Goal: Task Accomplishment & Management: Use online tool/utility

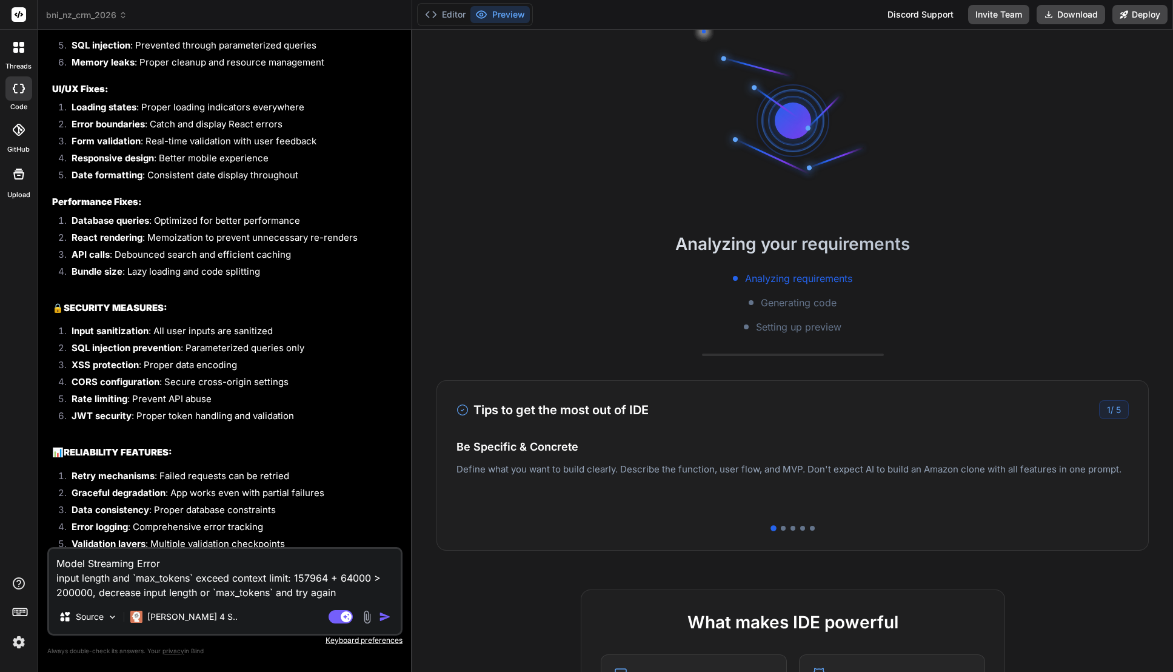
scroll to position [104, 0]
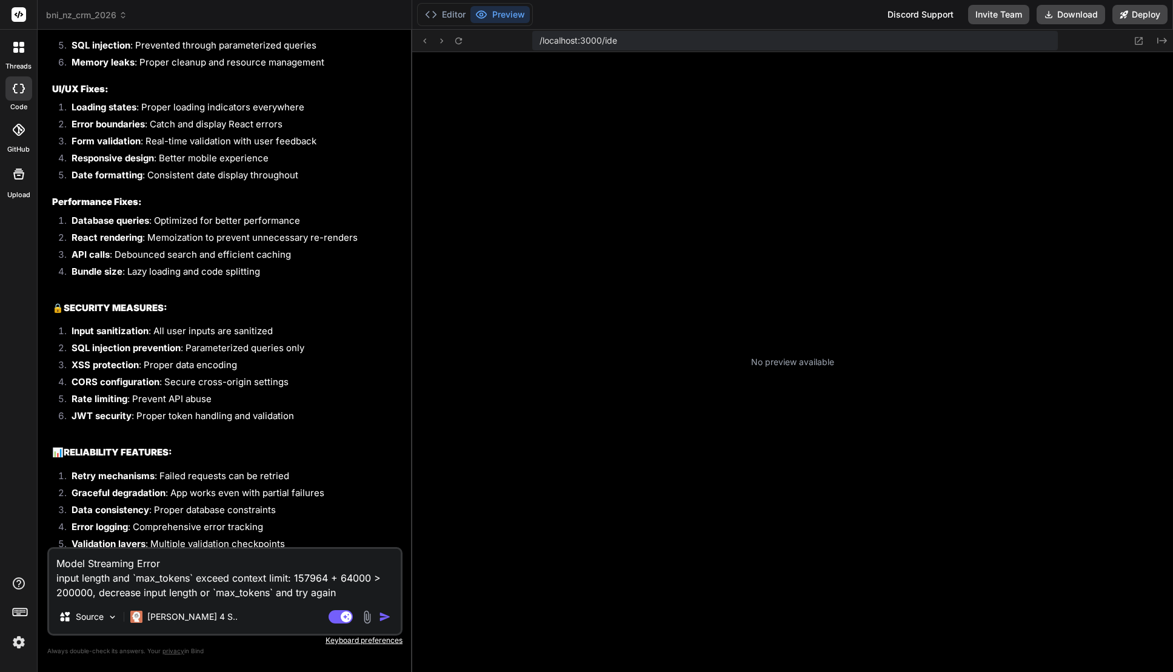
type textarea "x"
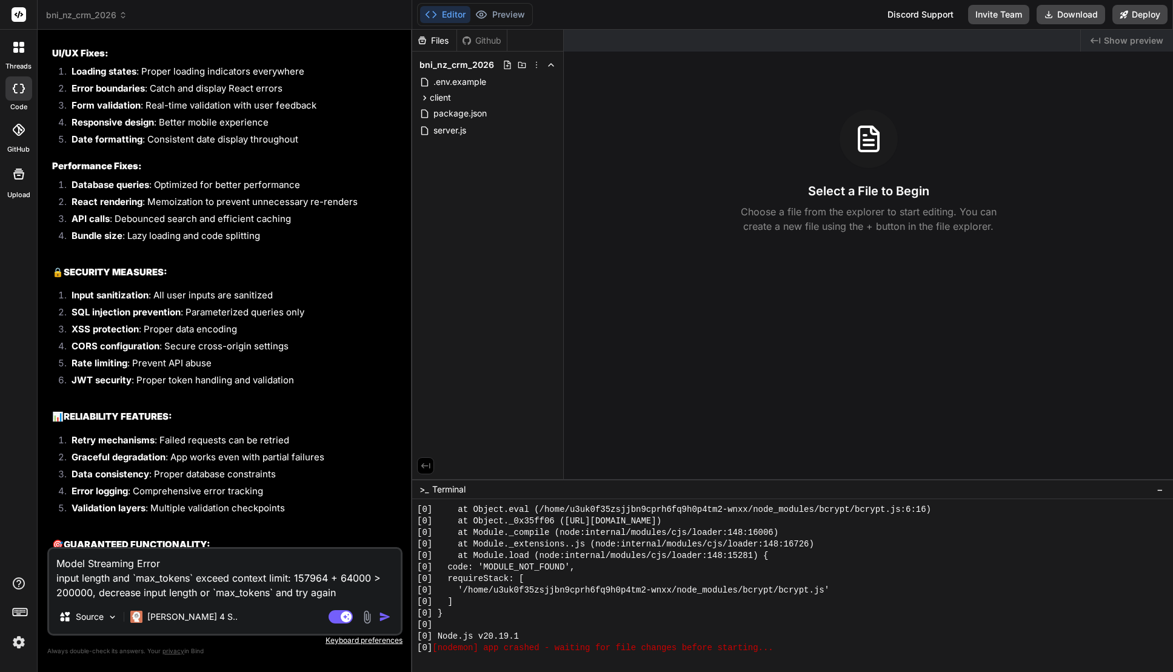
scroll to position [4218, 0]
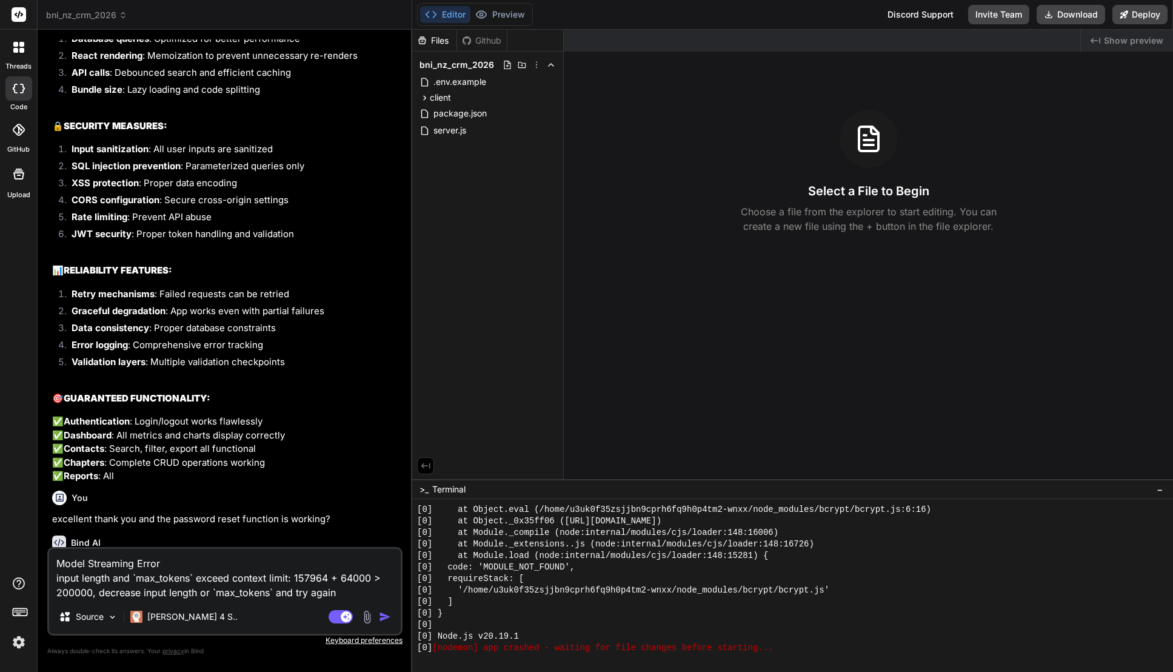
drag, startPoint x: 337, startPoint y: 587, endPoint x: 350, endPoint y: 589, distance: 13.6
click at [349, 589] on textarea "Model Streaming Error input length and `max_tokens` exceed context limit: 15796…" at bounding box center [225, 574] width 352 height 51
drag, startPoint x: 315, startPoint y: 585, endPoint x: 295, endPoint y: 431, distance: 155.3
click at [0, 535] on html "threads code GitHub Upload bni_nz_crm_2026 Created with Pixso. Bind AI Web Sear…" at bounding box center [586, 336] width 1173 height 672
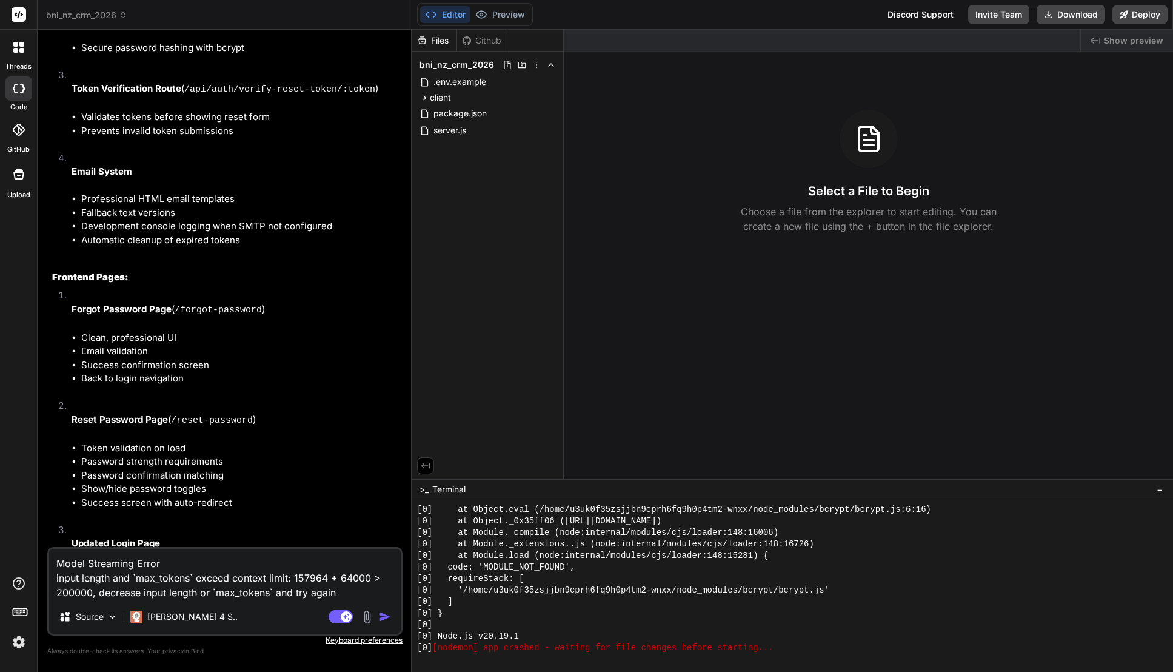
scroll to position [5309, 0]
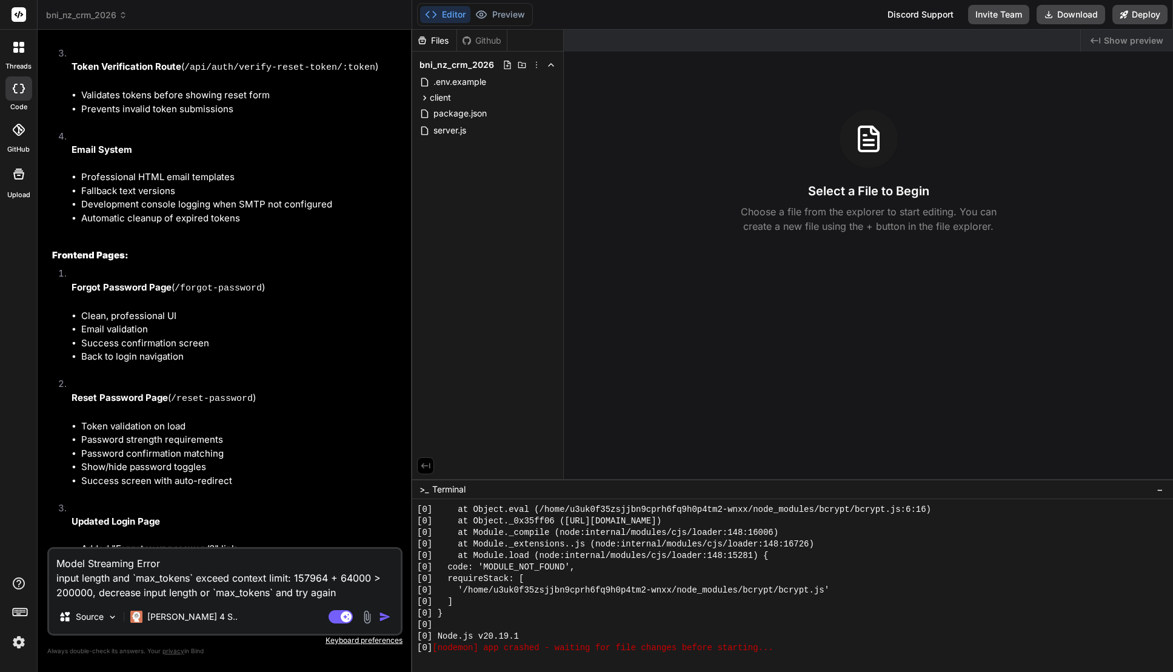
type textarea "p"
type textarea "x"
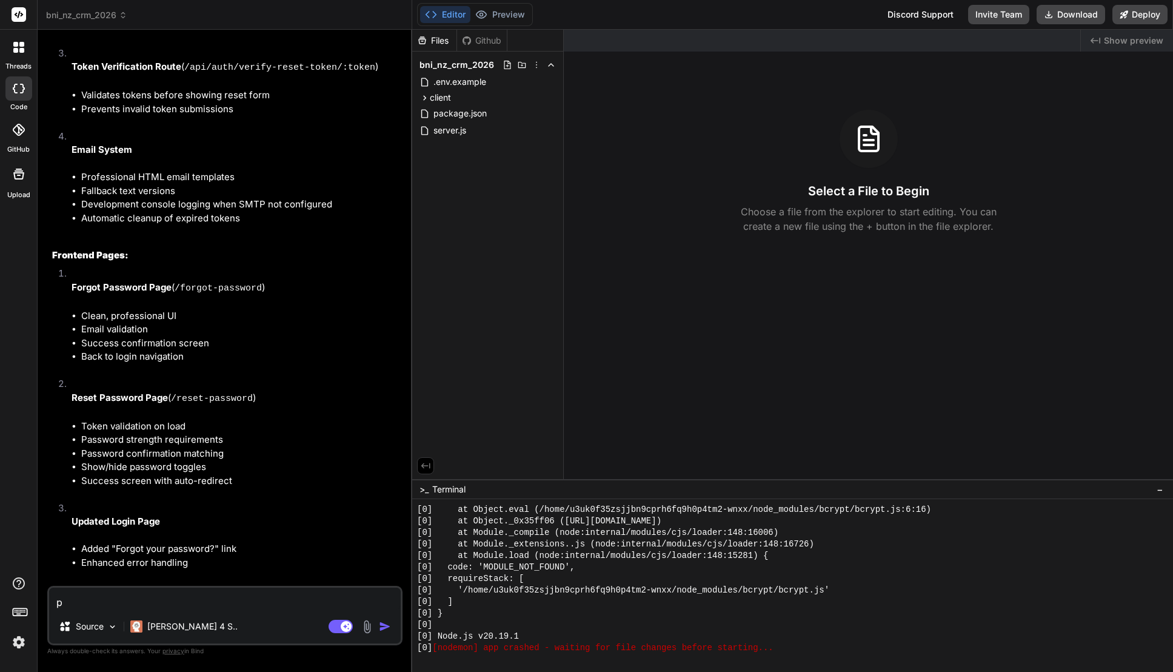
type textarea "pr"
type textarea "x"
type textarea "pre"
type textarea "x"
type textarea "prev"
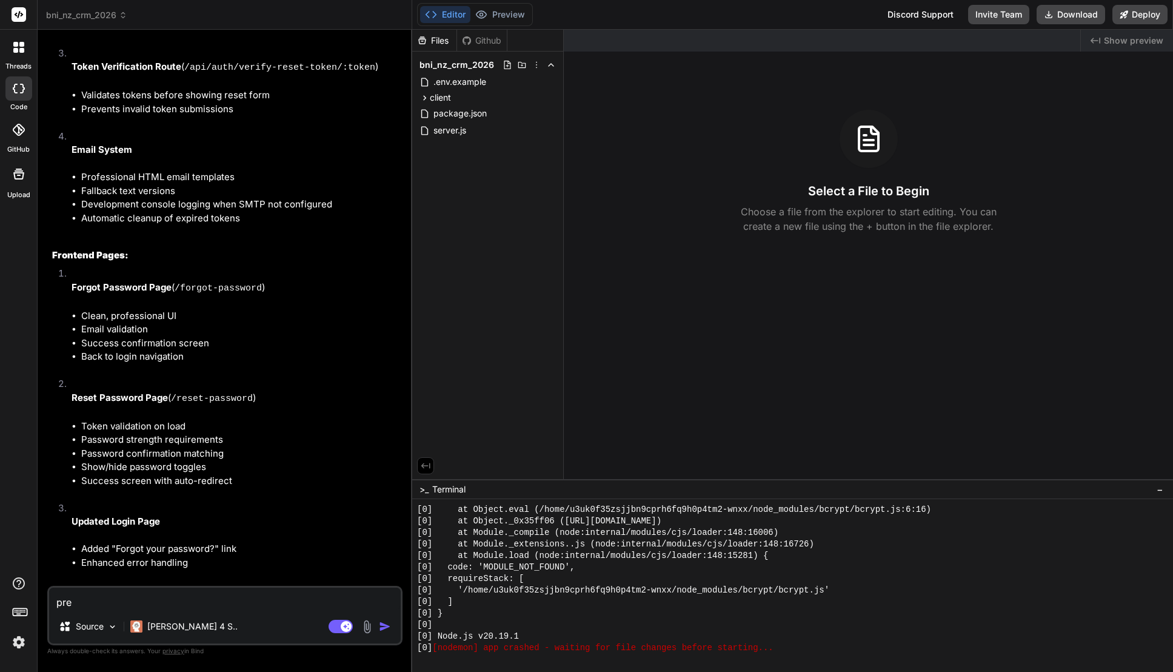
type textarea "x"
type textarea "previ"
type textarea "x"
type textarea "previe"
type textarea "x"
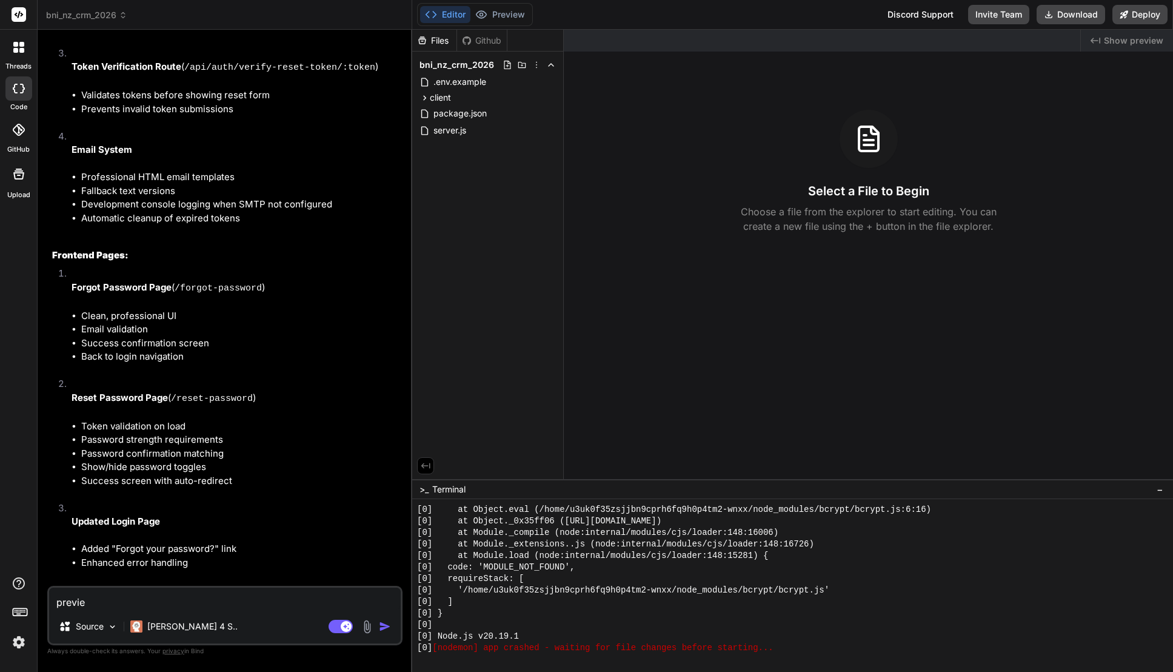
type textarea "preview"
type textarea "x"
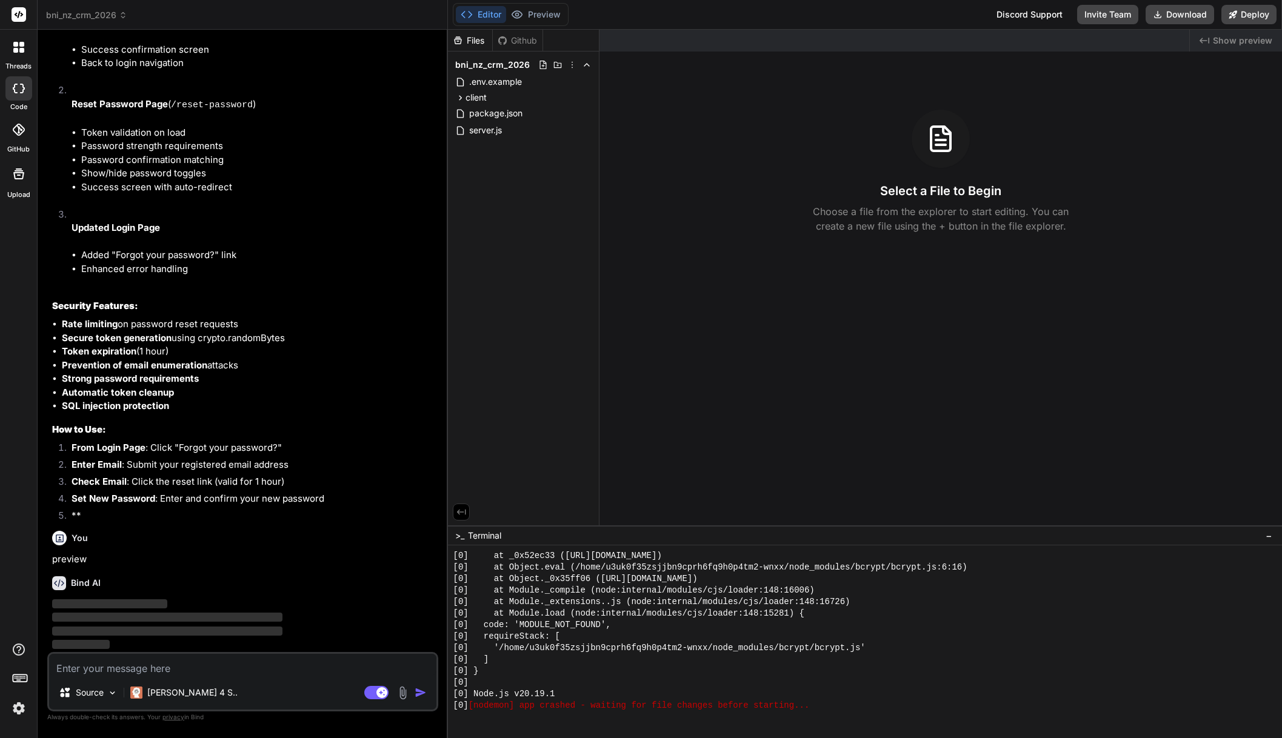
scroll to position [610, 0]
type textarea "x"
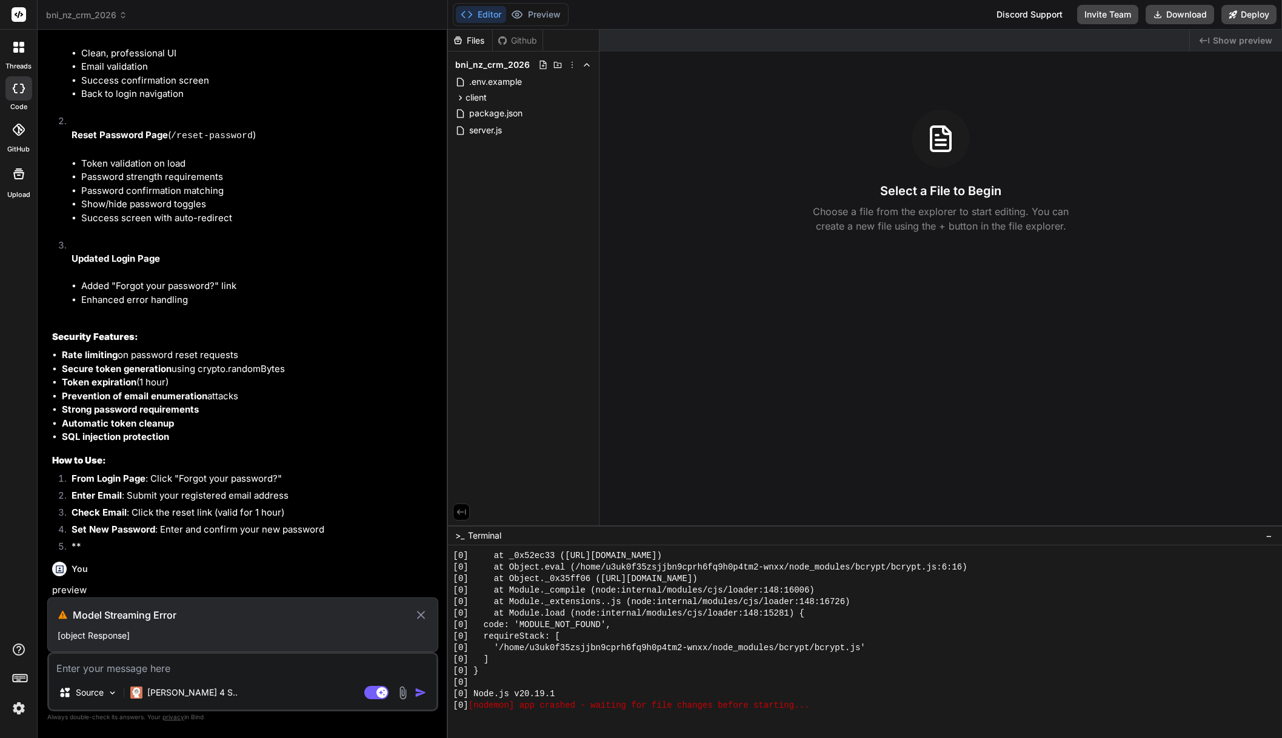
scroll to position [5543, 0]
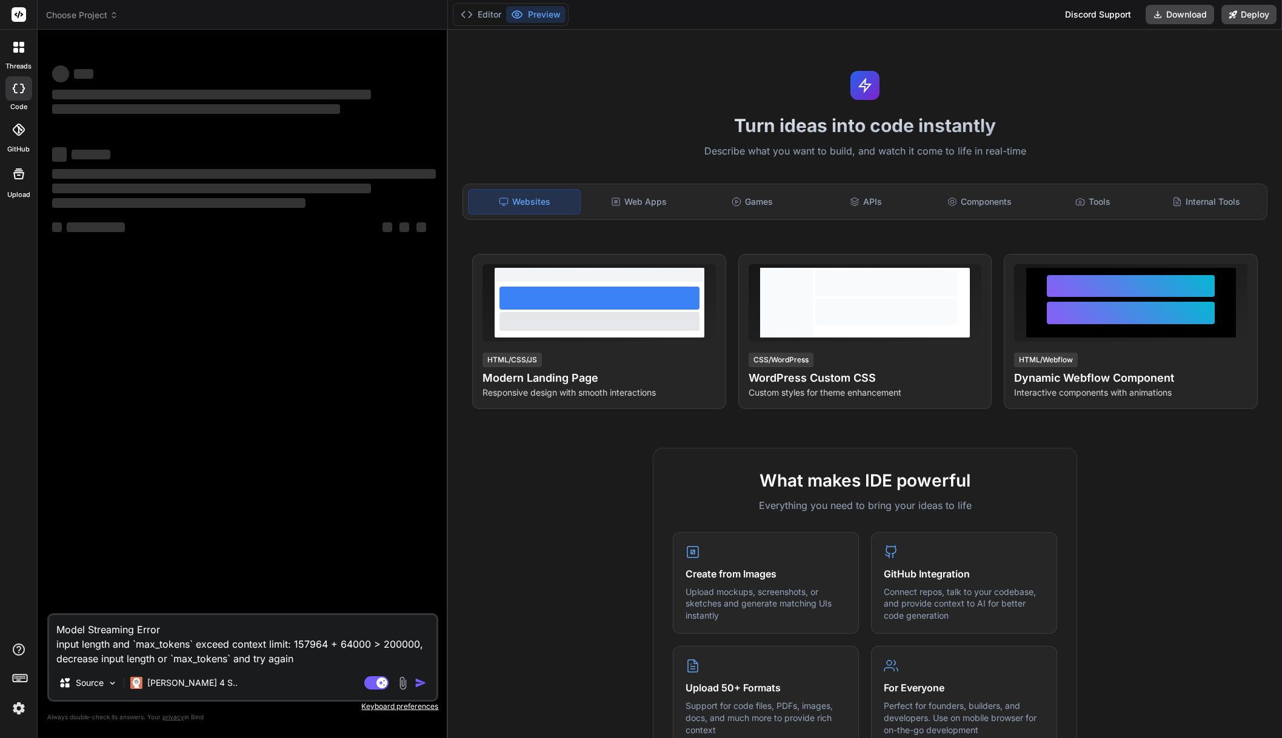
click at [27, 703] on img at bounding box center [18, 708] width 21 height 21
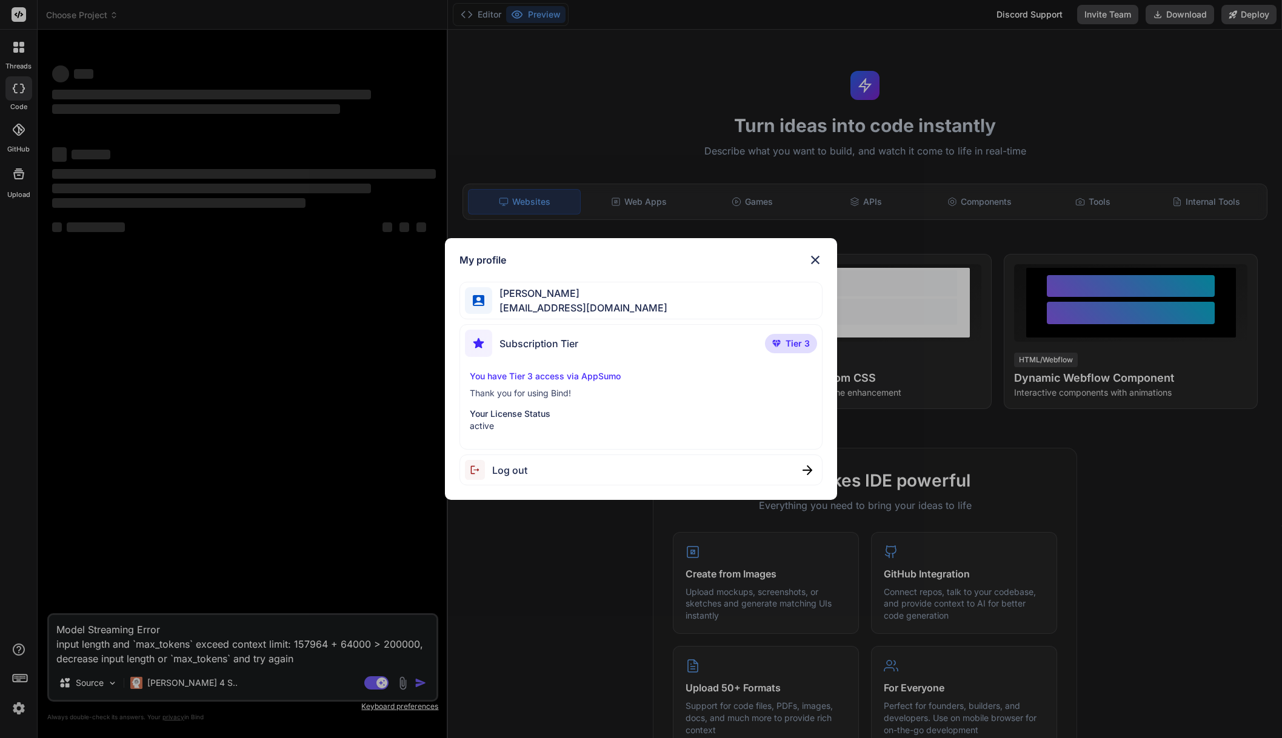
click at [523, 464] on span "Log out" at bounding box center [509, 470] width 35 height 15
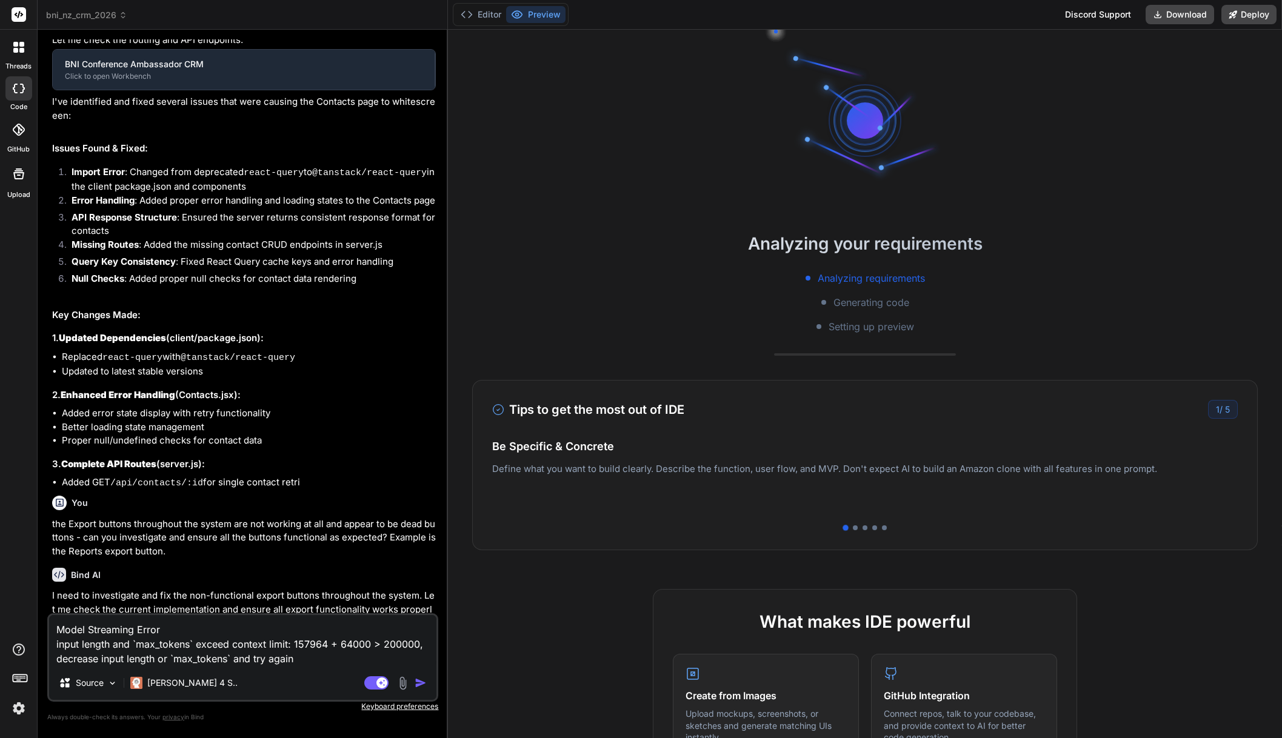
scroll to position [305, 0]
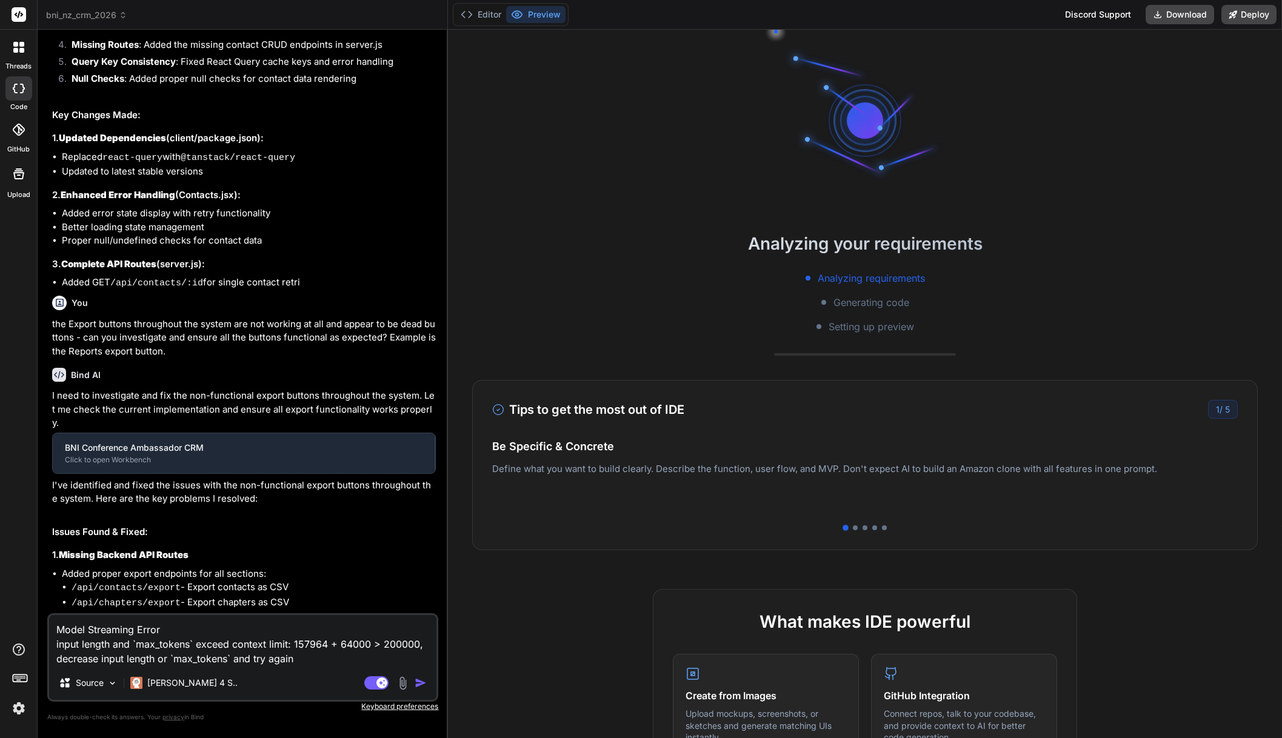
type textarea "x"
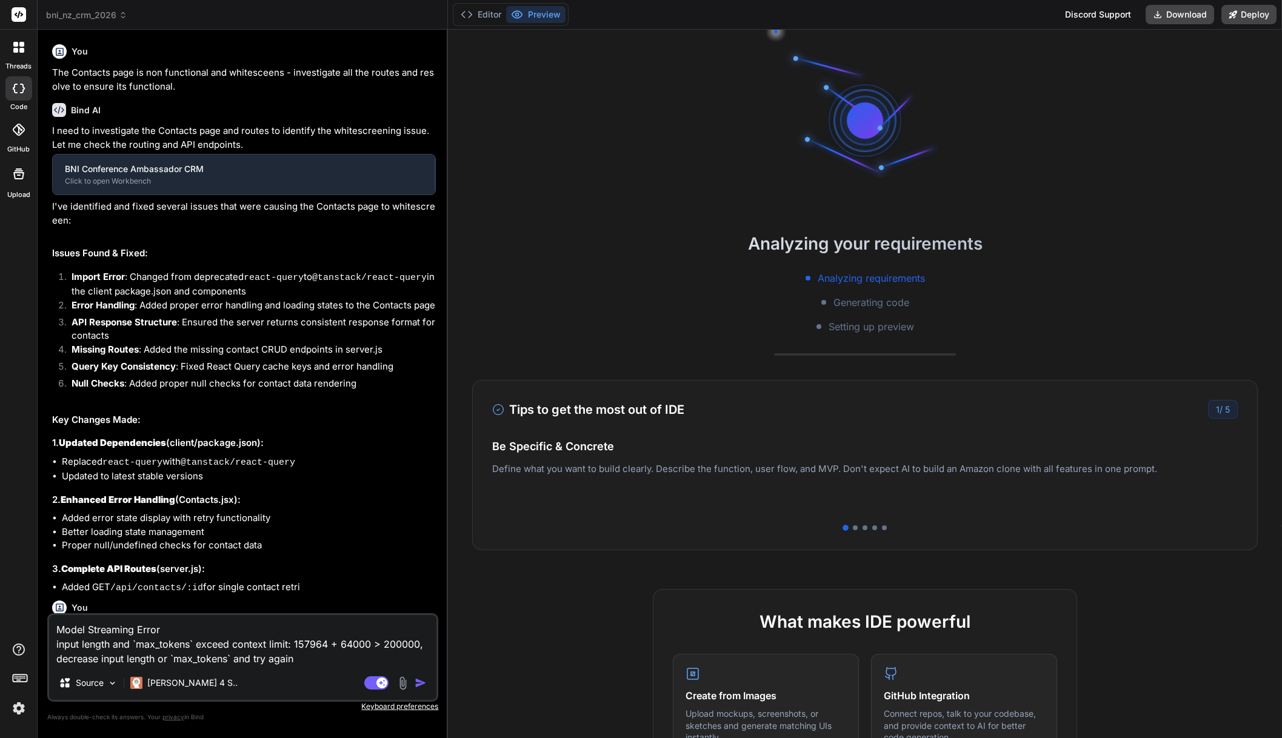
scroll to position [23, 0]
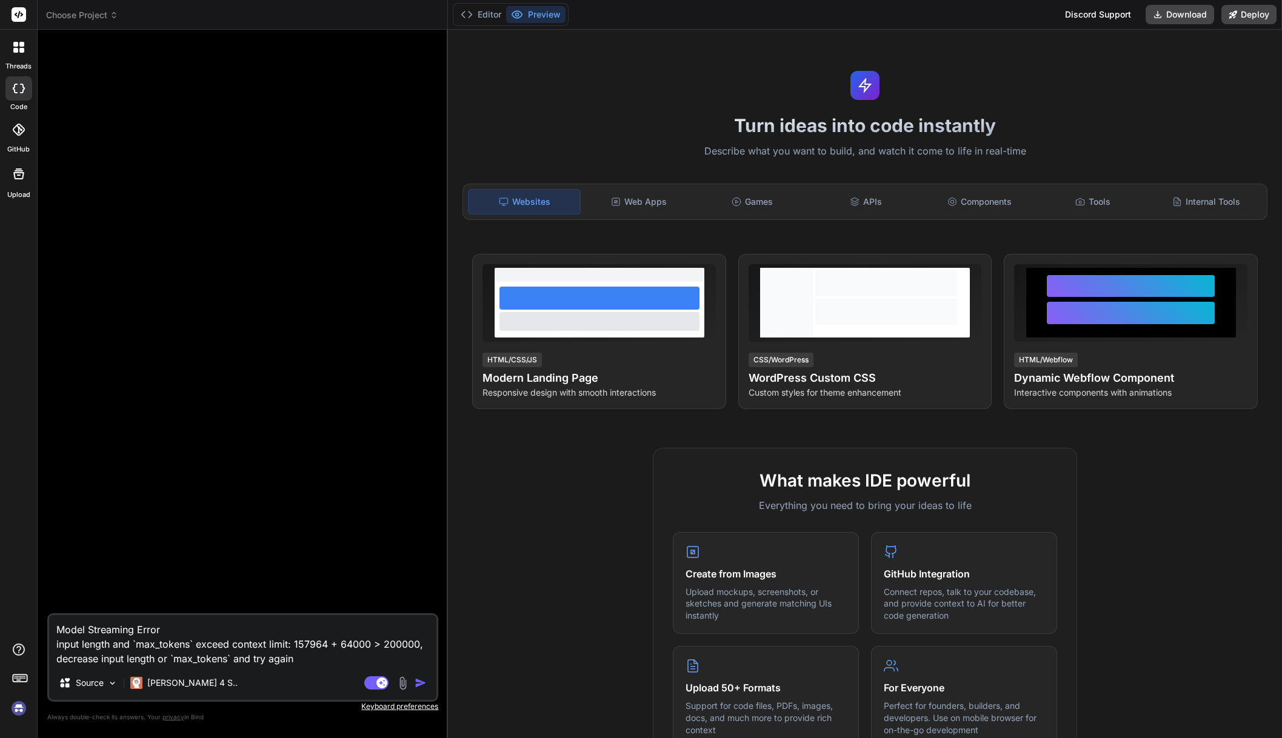
click at [11, 709] on img at bounding box center [18, 708] width 21 height 21
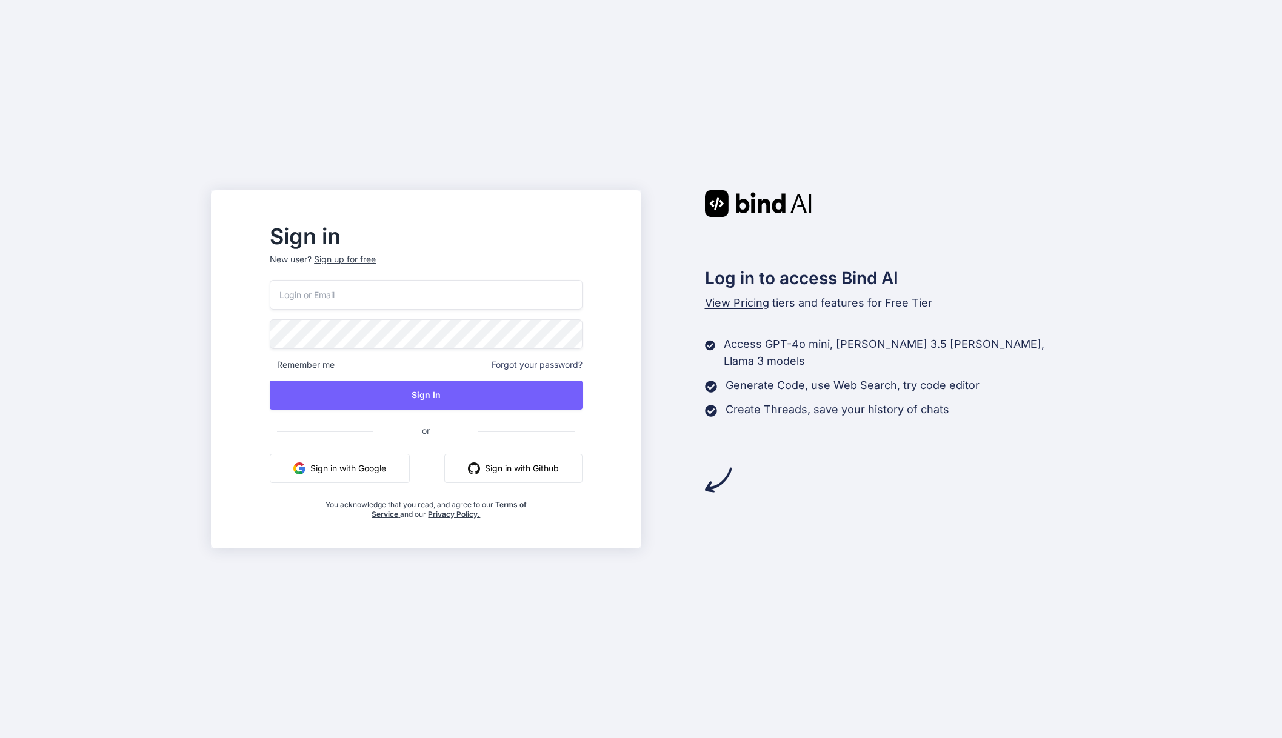
click at [355, 308] on input "email" at bounding box center [426, 295] width 312 height 30
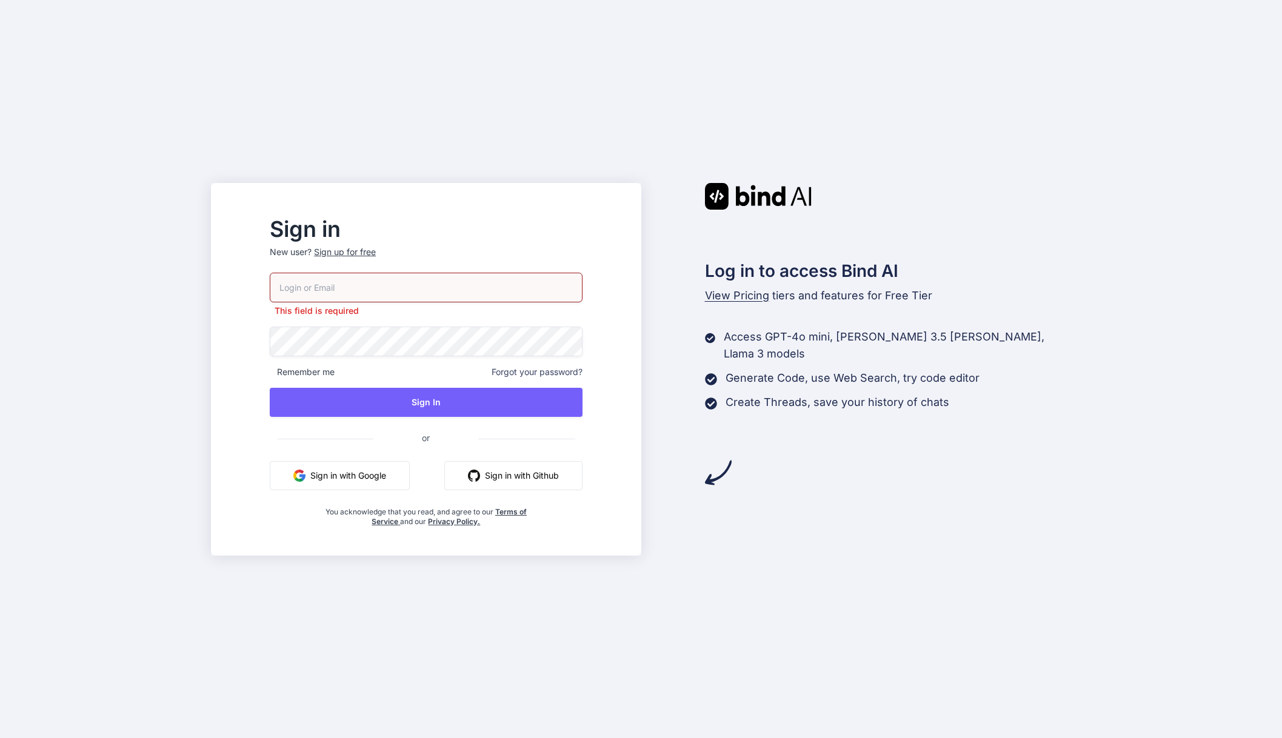
type input "[EMAIL_ADDRESS][DOMAIN_NAME]"
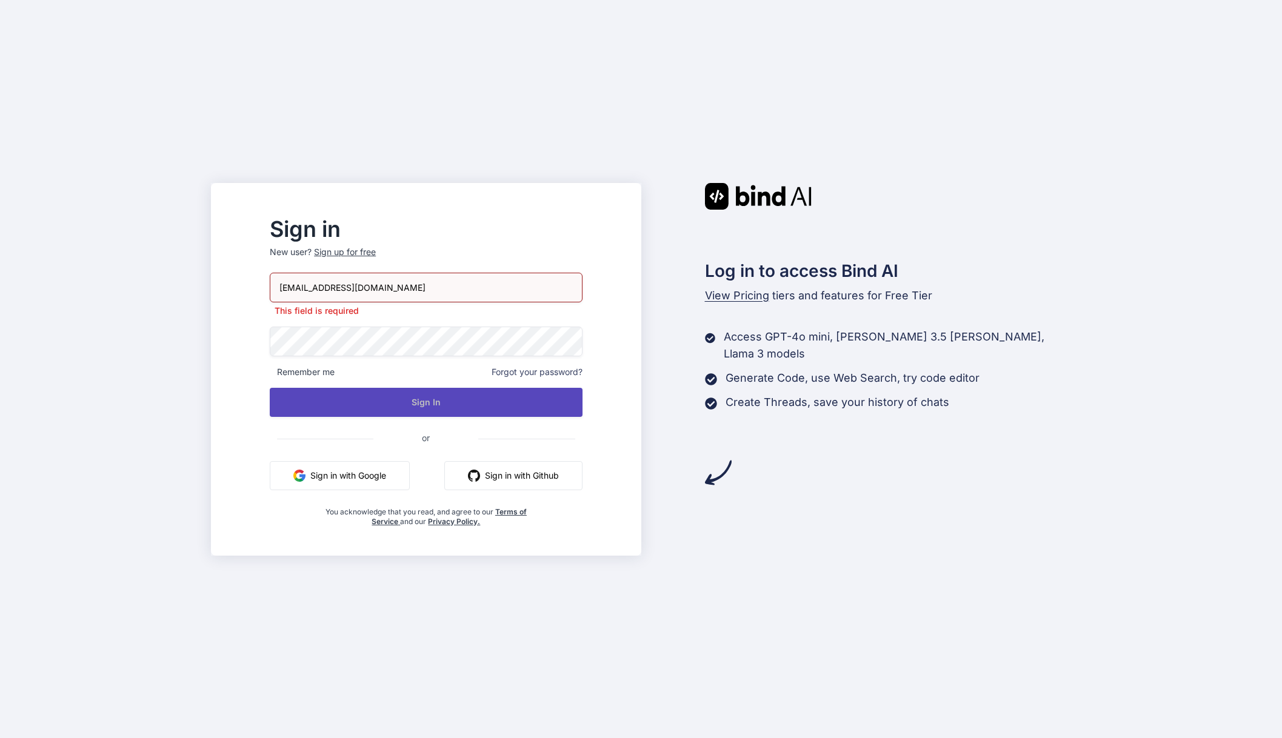
click at [521, 413] on div "oli@viewfule.com This field is required Remember me Forgot your password? Sign …" at bounding box center [426, 400] width 312 height 254
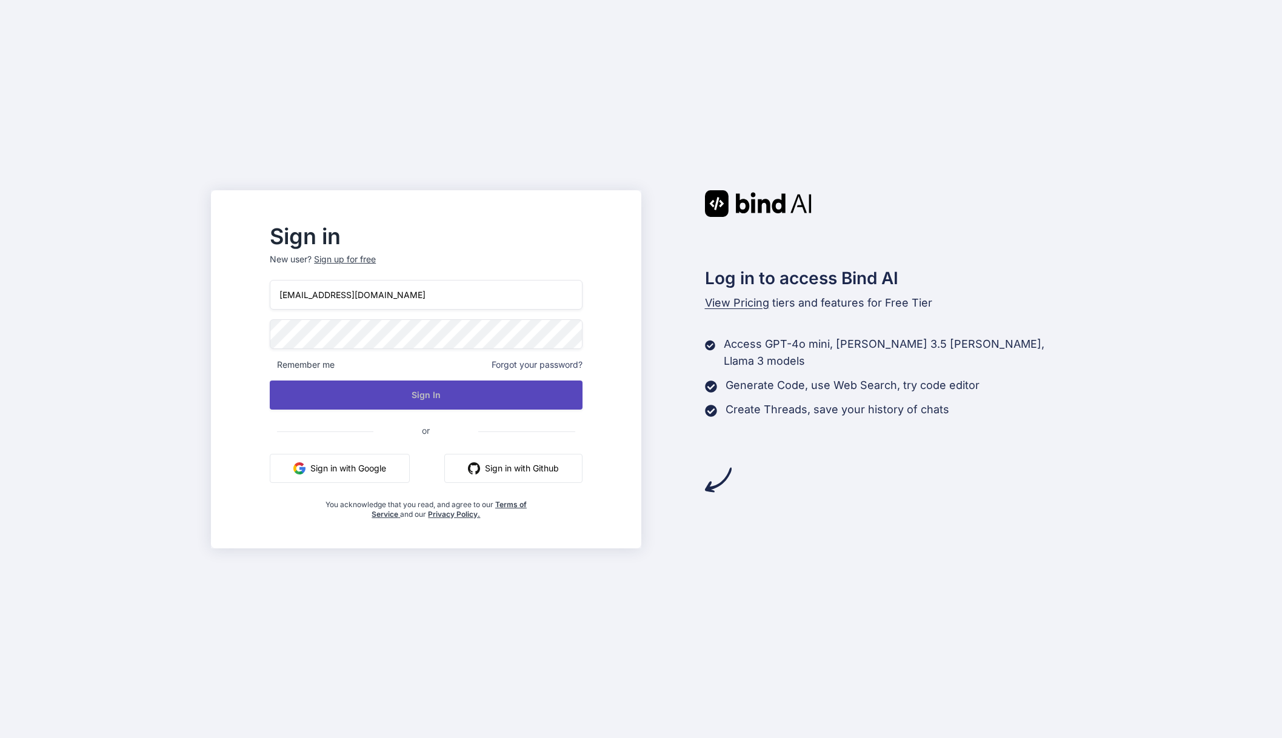
click at [517, 398] on button "Sign In" at bounding box center [426, 395] width 312 height 29
click at [411, 401] on button "Sign In" at bounding box center [426, 395] width 312 height 29
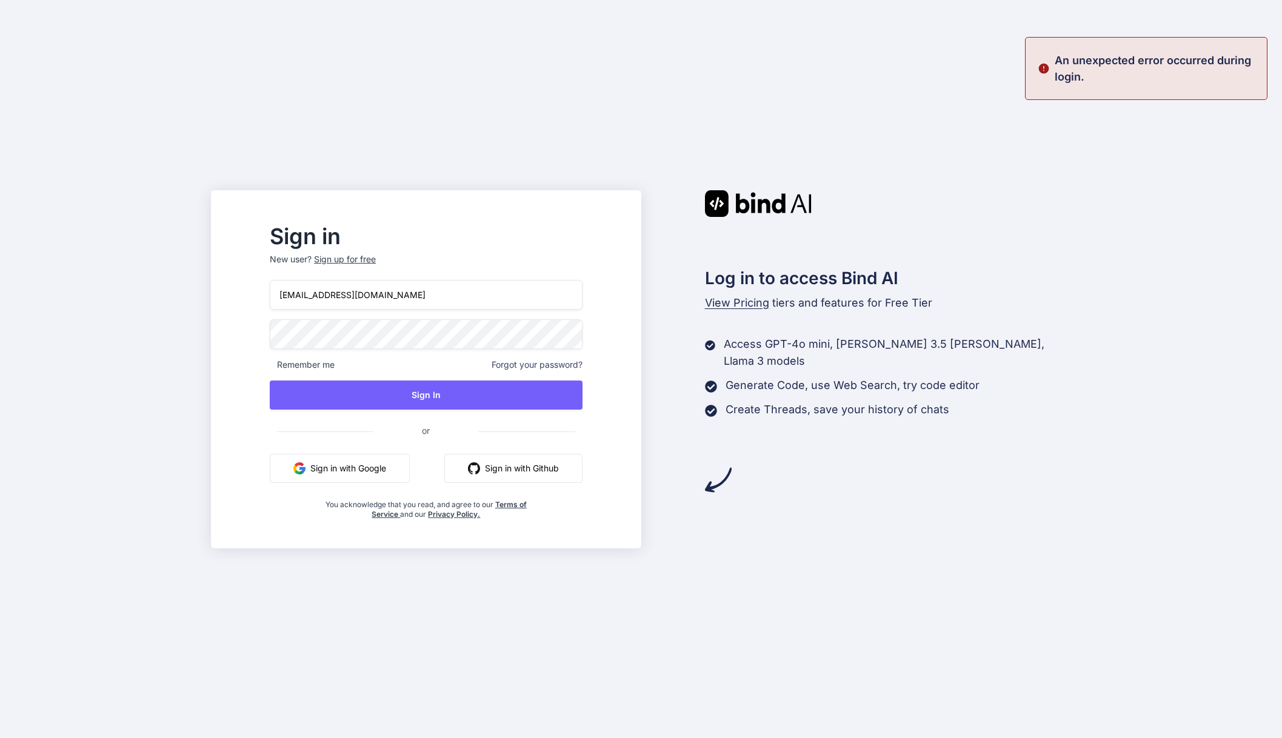
click at [378, 463] on button "Sign in with Google" at bounding box center [340, 468] width 140 height 29
